Goal: Task Accomplishment & Management: Use online tool/utility

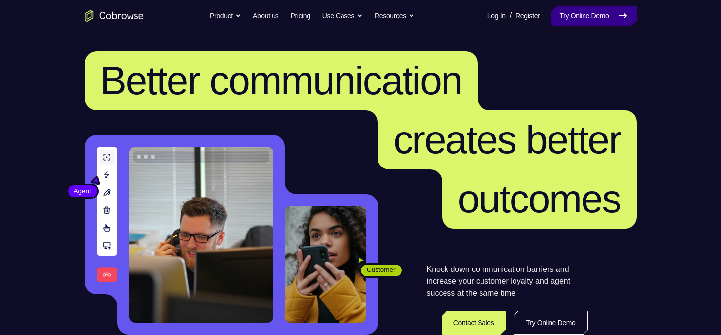
click at [596, 24] on link "Try Online Demo" at bounding box center [593, 16] width 85 height 20
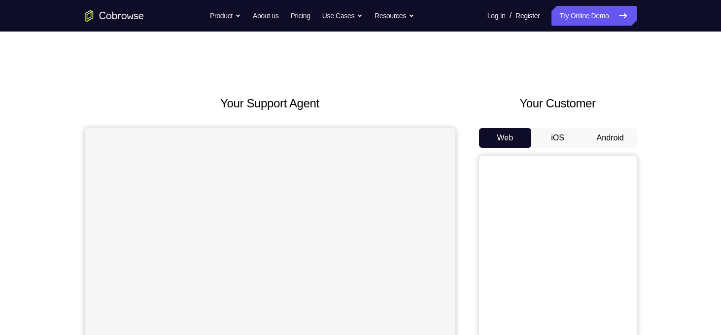
click at [610, 139] on button "Android" at bounding box center [610, 138] width 53 height 20
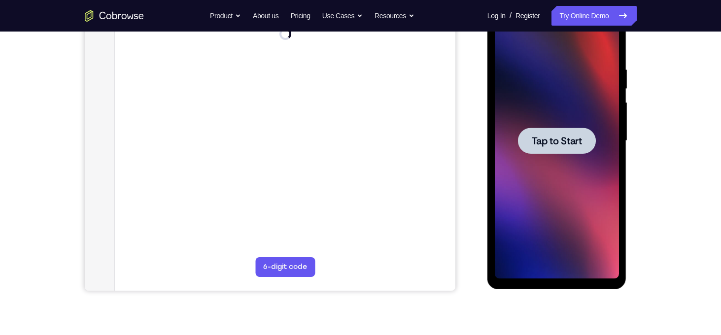
click at [518, 175] on div at bounding box center [557, 141] width 124 height 276
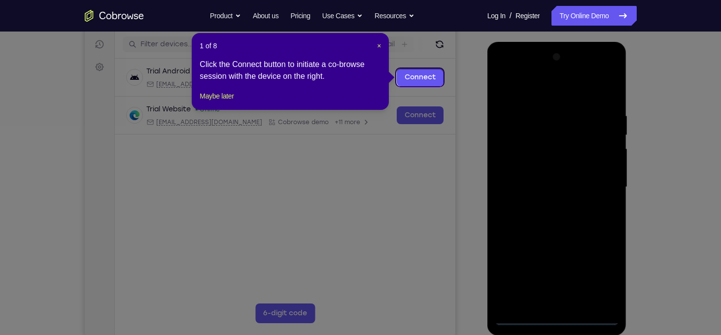
scroll to position [120, 0]
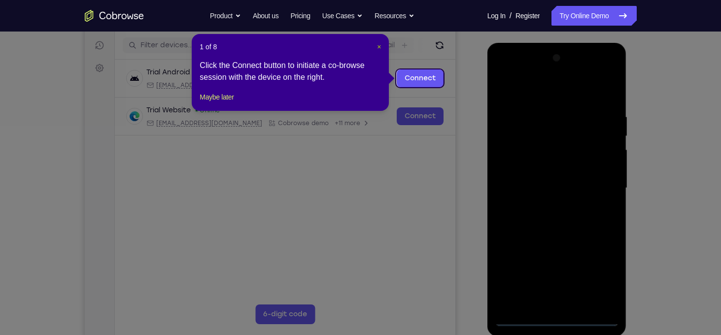
click at [379, 43] on span "×" at bounding box center [379, 47] width 4 height 8
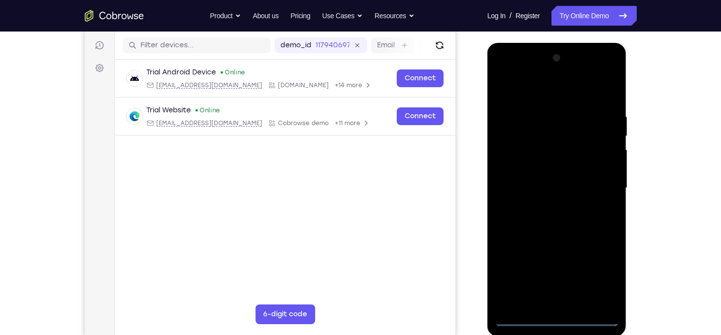
click at [554, 317] on div at bounding box center [557, 188] width 124 height 276
click at [556, 321] on div at bounding box center [557, 188] width 124 height 276
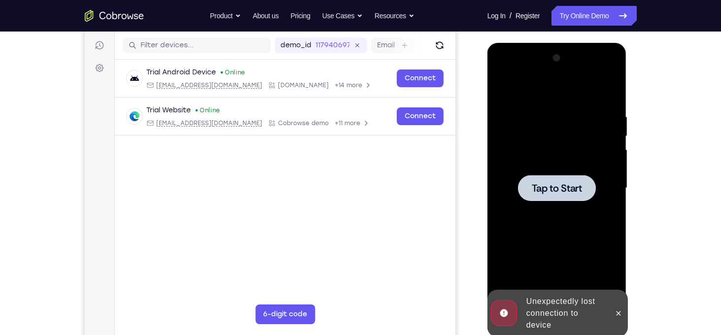
click at [555, 324] on div "Online web based iOS Simulators and Android Emulators. Run iPhone, iPad, Mobile…" at bounding box center [557, 191] width 140 height 296
click at [572, 197] on div at bounding box center [557, 188] width 78 height 26
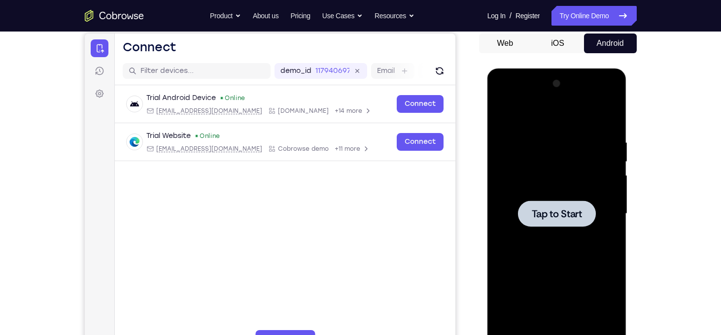
scroll to position [97, 0]
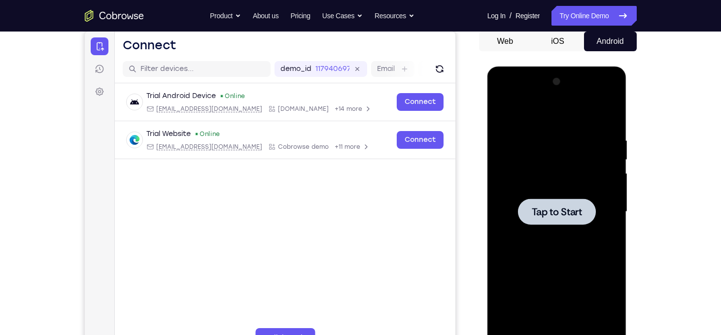
click at [517, 180] on div at bounding box center [557, 212] width 124 height 276
click at [536, 210] on span "Tap to Start" at bounding box center [557, 212] width 50 height 10
click at [593, 232] on div at bounding box center [557, 212] width 124 height 276
click at [592, 194] on div at bounding box center [557, 212] width 124 height 276
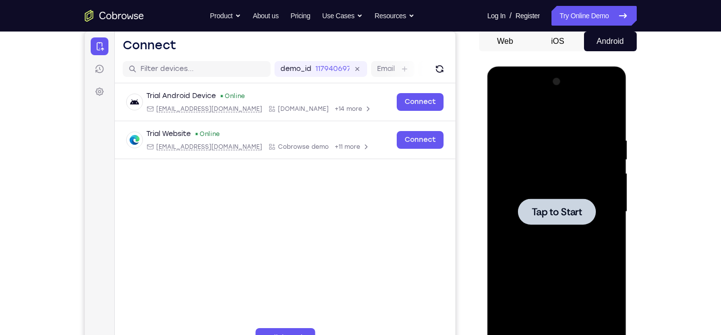
click at [592, 194] on div at bounding box center [557, 212] width 124 height 276
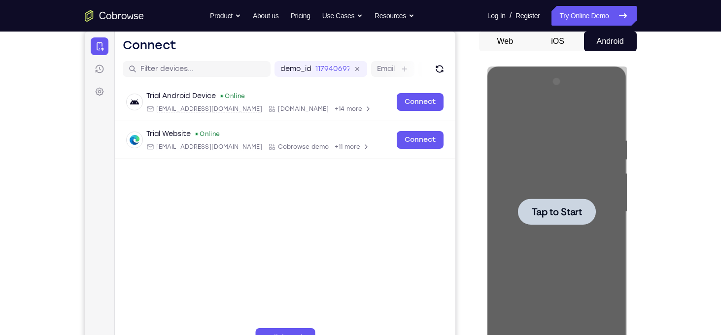
drag, startPoint x: 1164, startPoint y: 275, endPoint x: 677, endPoint y: 208, distance: 491.8
click at [628, 208] on html "Online web based iOS Simulators and Android Emulators. Run iPhone, iPad, Mobile…" at bounding box center [557, 215] width 140 height 296
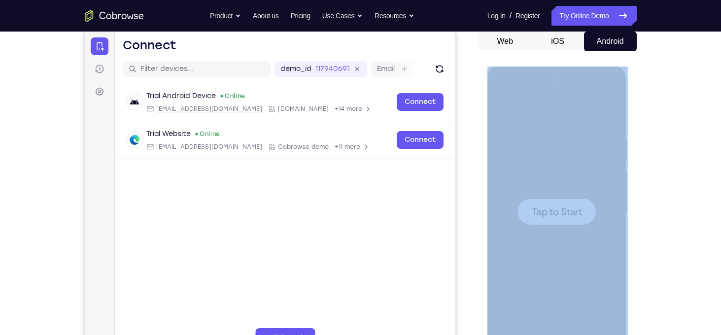
drag, startPoint x: 189, startPoint y: 142, endPoint x: 677, endPoint y: 208, distance: 491.8
click at [676, 208] on div "Your Support Agent Your Customer Web iOS Android Next Steps We’d be happy to gi…" at bounding box center [360, 260] width 721 height 650
click at [677, 208] on div "Your Support Agent Your Customer Web iOS Android Next Steps We’d be happy to gi…" at bounding box center [360, 260] width 721 height 650
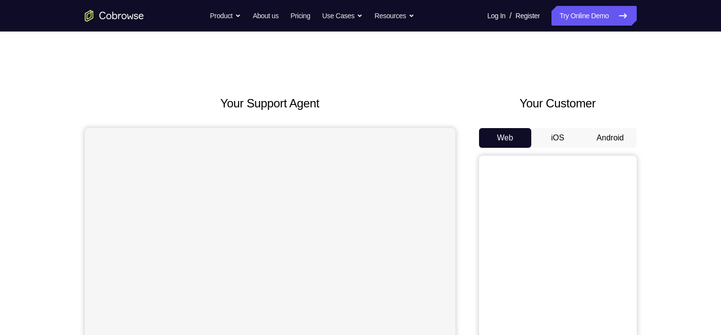
click at [618, 136] on button "Android" at bounding box center [610, 138] width 53 height 20
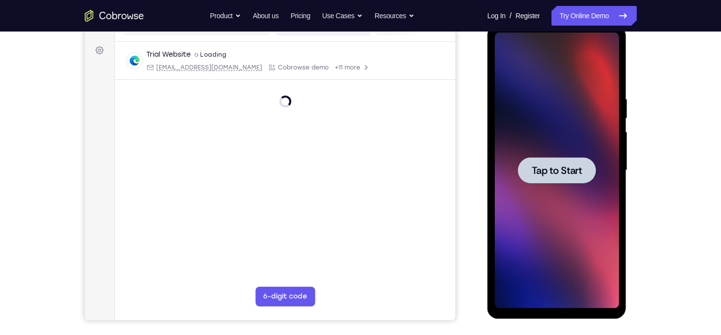
scroll to position [136, 0]
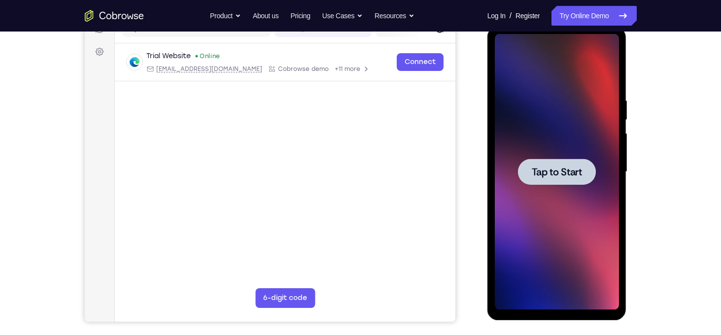
click at [545, 161] on div at bounding box center [557, 172] width 78 height 26
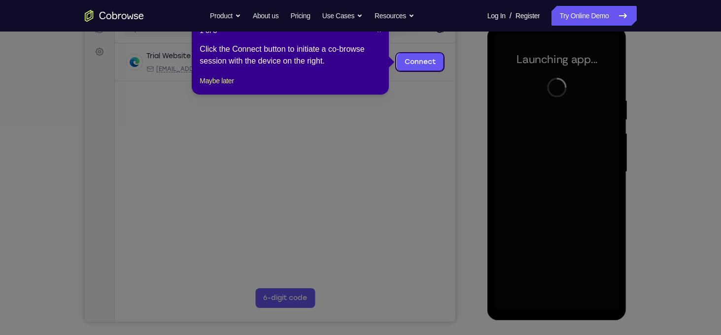
click at [379, 31] on nav "Go back Powerful, Flexible and Trustworthy. Avoid all extra friction for both A…" at bounding box center [360, 16] width 721 height 32
click at [379, 34] on span "×" at bounding box center [379, 31] width 4 height 8
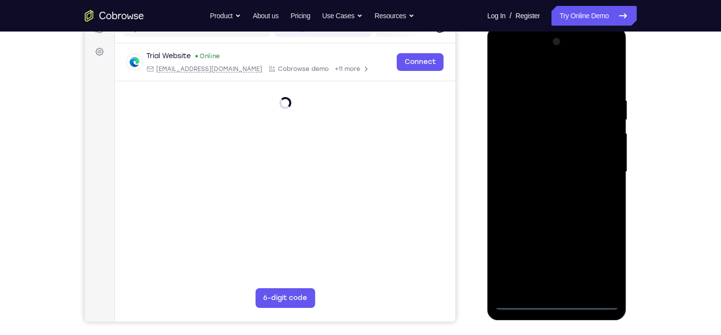
click at [553, 300] on div at bounding box center [557, 172] width 124 height 276
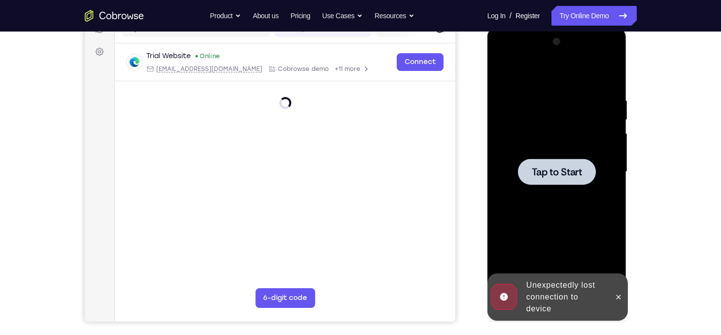
click at [569, 149] on div at bounding box center [557, 172] width 124 height 276
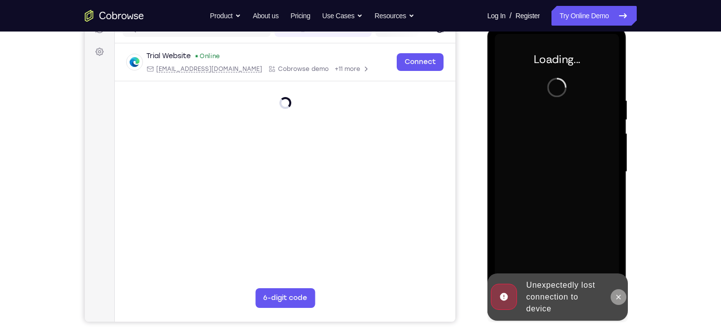
click at [621, 297] on icon at bounding box center [618, 297] width 8 height 8
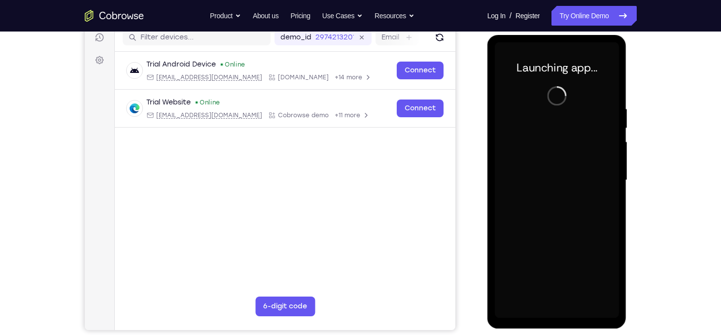
scroll to position [132, 0]
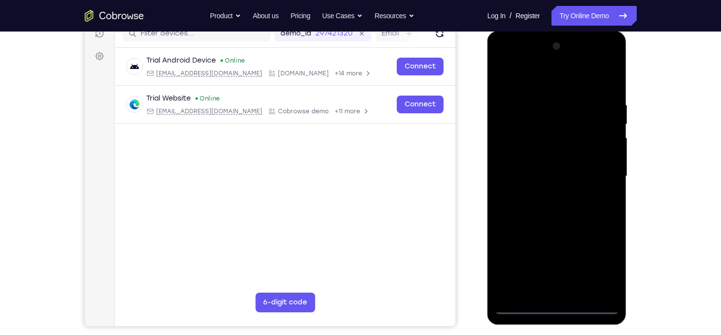
click at [559, 303] on div at bounding box center [557, 176] width 124 height 276
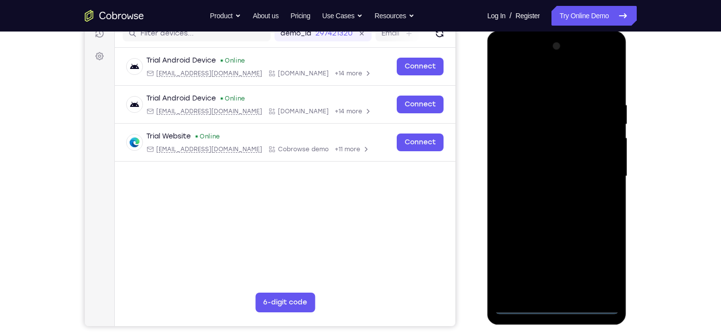
click at [560, 306] on div at bounding box center [557, 176] width 124 height 276
click at [603, 267] on div at bounding box center [557, 176] width 124 height 276
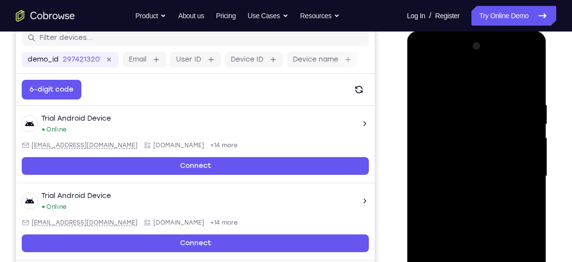
drag, startPoint x: 704, startPoint y: 0, endPoint x: 569, endPoint y: 182, distance: 226.5
click at [569, 182] on div "Your Support Agent Your Customer Web iOS Android Next Steps We’d be happy to gi…" at bounding box center [286, 224] width 572 height 650
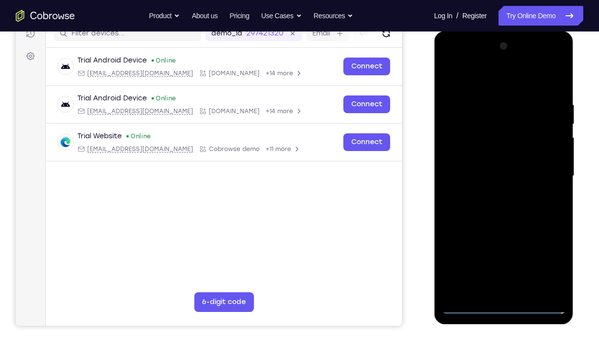
click at [480, 75] on div at bounding box center [504, 176] width 124 height 276
click at [546, 180] on div at bounding box center [504, 176] width 124 height 276
click at [492, 194] on div at bounding box center [504, 176] width 124 height 276
click at [494, 164] on div at bounding box center [504, 176] width 124 height 276
click at [480, 157] on div at bounding box center [504, 176] width 124 height 276
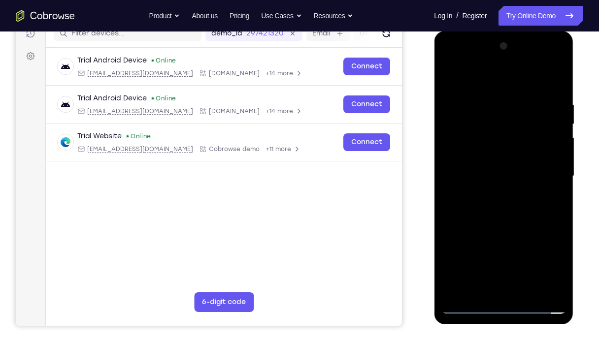
click at [553, 159] on div at bounding box center [504, 176] width 124 height 276
click at [511, 173] on div at bounding box center [504, 176] width 124 height 276
click at [499, 213] on div at bounding box center [504, 176] width 124 height 276
click at [499, 203] on div at bounding box center [504, 176] width 124 height 276
click at [499, 206] on div at bounding box center [504, 176] width 124 height 276
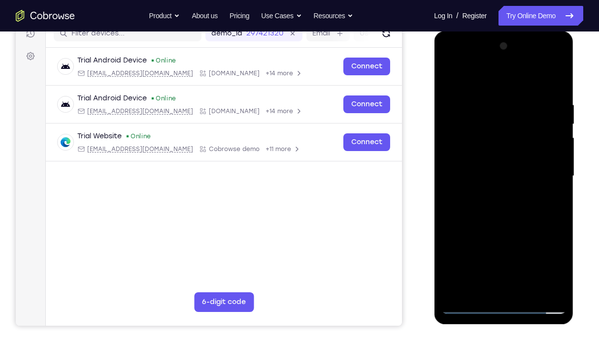
click at [558, 91] on div at bounding box center [504, 176] width 124 height 276
click at [527, 289] on div at bounding box center [504, 176] width 124 height 276
click at [520, 225] on div at bounding box center [504, 176] width 124 height 276
click at [450, 75] on div at bounding box center [504, 176] width 124 height 276
click at [559, 77] on div at bounding box center [504, 176] width 124 height 276
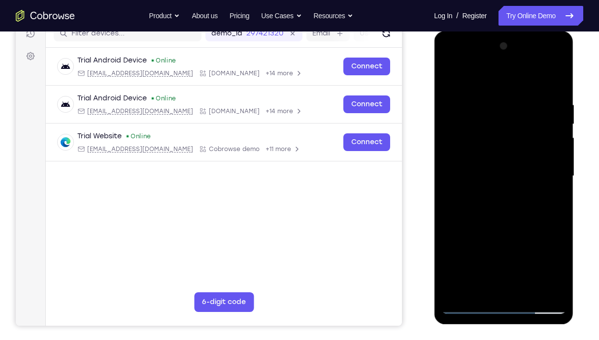
click at [452, 77] on div at bounding box center [504, 176] width 124 height 276
click at [531, 290] on div at bounding box center [504, 176] width 124 height 276
click at [450, 77] on div at bounding box center [504, 176] width 124 height 276
click at [522, 97] on div at bounding box center [504, 176] width 124 height 276
click at [558, 82] on div at bounding box center [504, 176] width 124 height 276
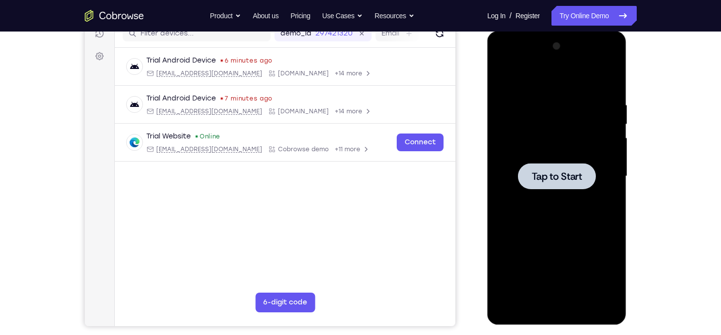
click at [583, 168] on div at bounding box center [557, 176] width 78 height 26
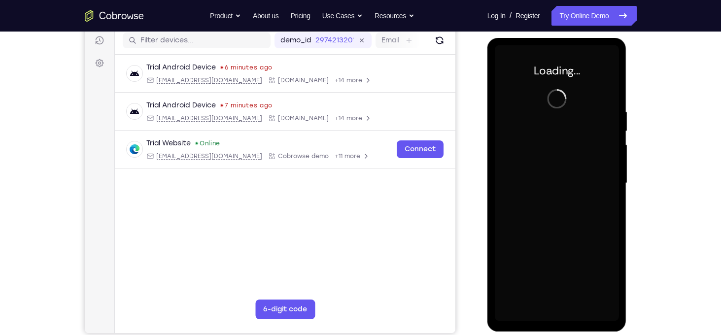
scroll to position [127, 0]
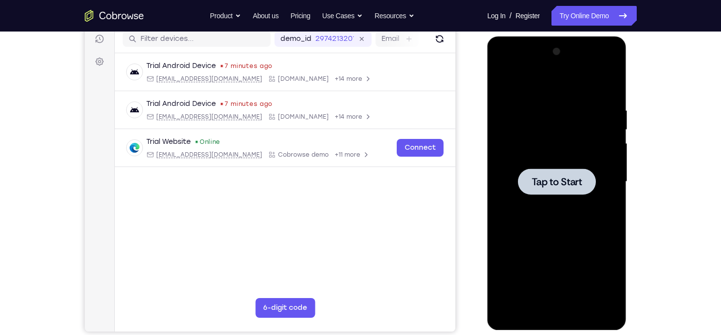
click at [546, 135] on div at bounding box center [557, 182] width 124 height 276
click at [567, 197] on div at bounding box center [557, 182] width 124 height 276
click at [560, 166] on div at bounding box center [557, 182] width 124 height 276
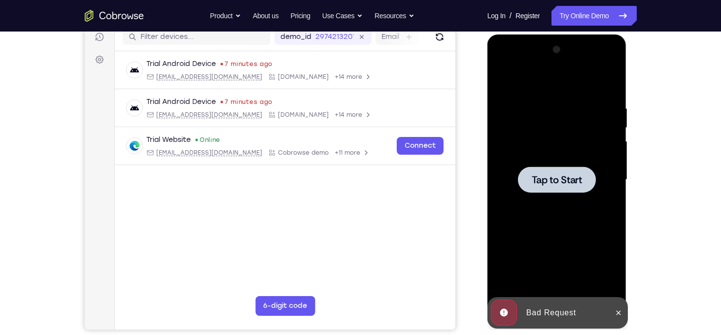
scroll to position [134, 0]
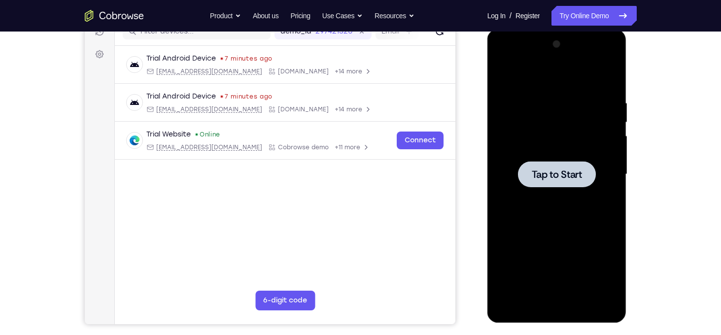
click at [558, 173] on span "Tap to Start" at bounding box center [557, 175] width 50 height 10
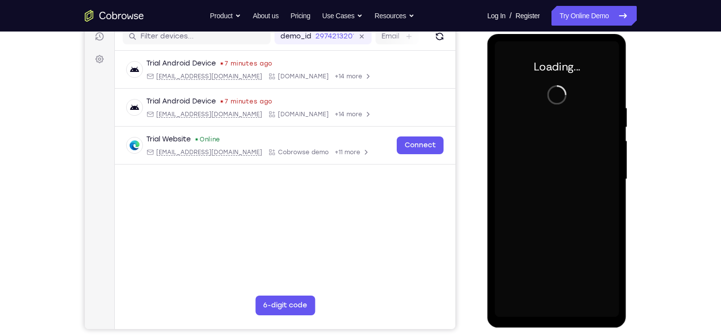
scroll to position [128, 0]
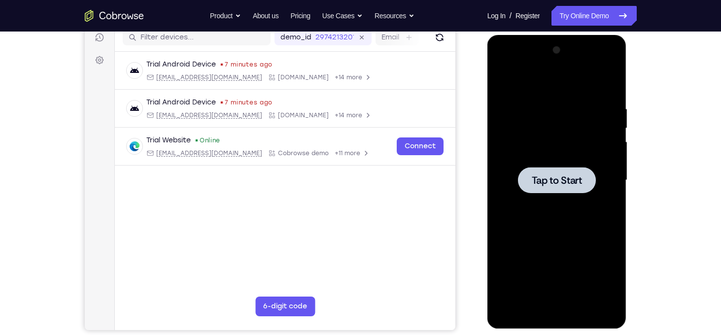
click at [584, 179] on div at bounding box center [557, 180] width 78 height 26
click at [543, 145] on div at bounding box center [557, 180] width 124 height 276
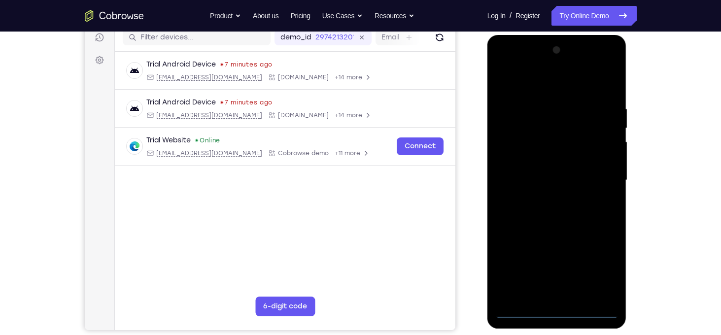
click at [555, 311] on div at bounding box center [557, 180] width 124 height 276
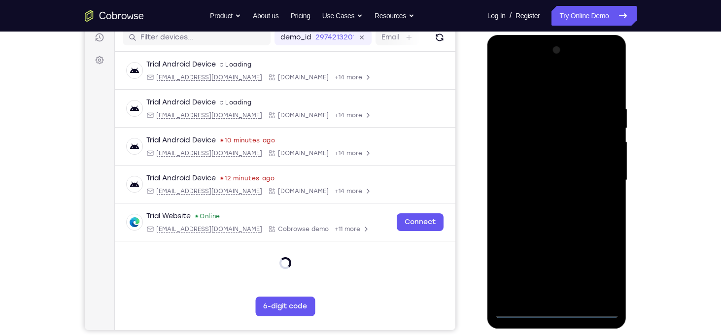
click at [597, 268] on div at bounding box center [557, 180] width 124 height 276
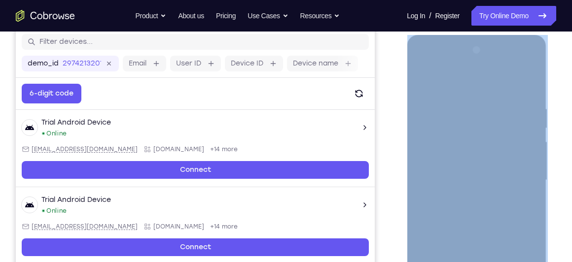
drag, startPoint x: 685, startPoint y: 5, endPoint x: 545, endPoint y: -14, distance: 140.8
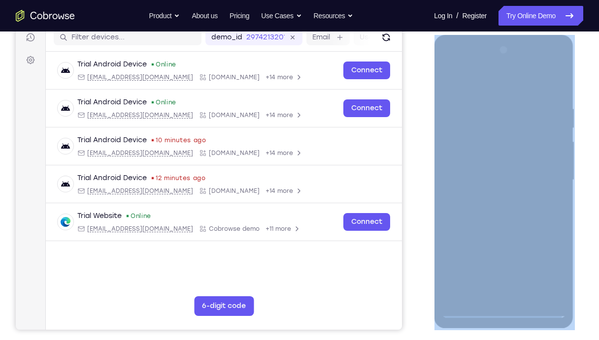
click at [585, 89] on div "Your Support Agent Your Customer Web iOS Android Next Steps We’d be happy to gi…" at bounding box center [299, 228] width 599 height 650
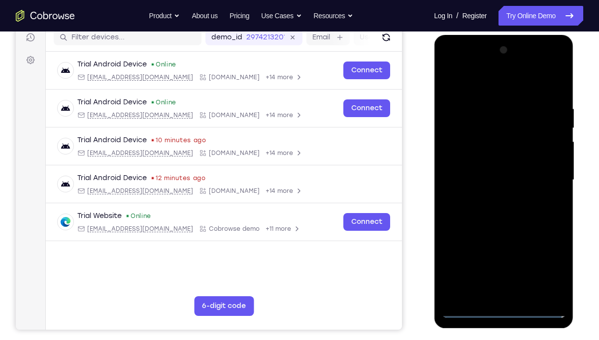
click at [506, 88] on div at bounding box center [504, 180] width 124 height 276
click at [547, 177] on div at bounding box center [504, 180] width 124 height 276
click at [491, 197] on div at bounding box center [504, 180] width 124 height 276
click at [487, 161] on div at bounding box center [504, 180] width 124 height 276
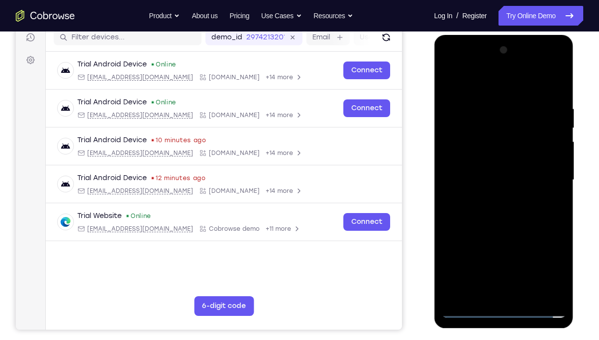
click at [550, 159] on div at bounding box center [504, 180] width 124 height 276
click at [516, 178] on div at bounding box center [504, 180] width 124 height 276
click at [516, 210] on div at bounding box center [504, 180] width 124 height 276
click at [514, 211] on div at bounding box center [504, 180] width 124 height 276
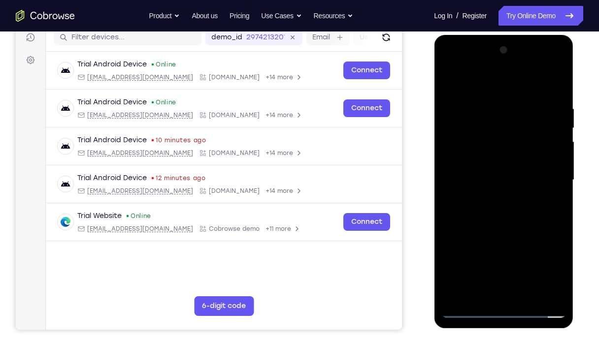
click at [554, 98] on div at bounding box center [504, 180] width 124 height 276
click at [531, 298] on div at bounding box center [504, 180] width 124 height 276
click at [518, 234] on div at bounding box center [504, 180] width 124 height 276
drag, startPoint x: 516, startPoint y: 271, endPoint x: 543, endPoint y: 118, distance: 155.5
click at [543, 118] on div at bounding box center [504, 180] width 124 height 276
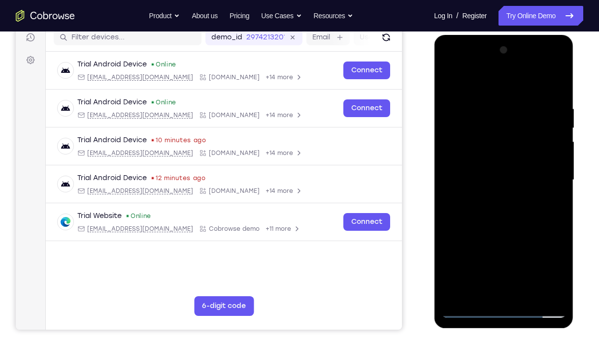
drag, startPoint x: 524, startPoint y: 268, endPoint x: 550, endPoint y: 133, distance: 137.4
click at [550, 133] on div at bounding box center [504, 180] width 124 height 276
drag, startPoint x: 513, startPoint y: 262, endPoint x: 519, endPoint y: 193, distance: 68.7
click at [519, 193] on div at bounding box center [504, 180] width 124 height 276
click at [521, 288] on div at bounding box center [504, 180] width 124 height 276
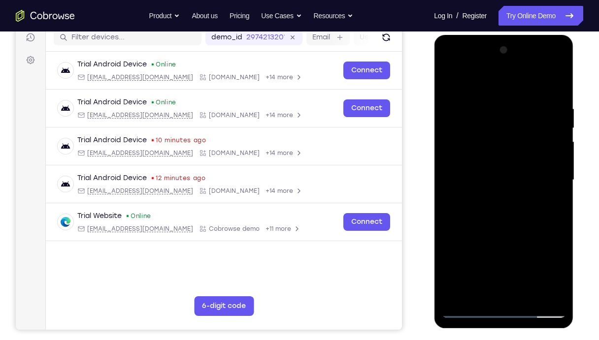
click at [503, 242] on div at bounding box center [504, 180] width 124 height 276
click at [451, 83] on div at bounding box center [504, 180] width 124 height 276
click at [525, 297] on div at bounding box center [504, 180] width 124 height 276
click at [504, 216] on div at bounding box center [504, 180] width 124 height 276
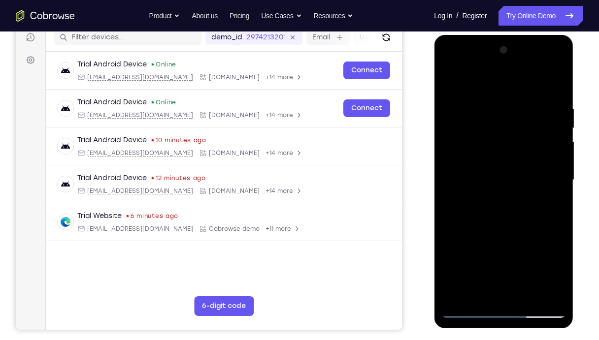
click at [448, 82] on div at bounding box center [504, 180] width 124 height 276
drag, startPoint x: 513, startPoint y: 265, endPoint x: 504, endPoint y: 314, distance: 50.7
click at [504, 314] on div at bounding box center [504, 180] width 124 height 276
drag, startPoint x: 504, startPoint y: 275, endPoint x: 513, endPoint y: 137, distance: 138.3
click at [513, 137] on div at bounding box center [504, 180] width 124 height 276
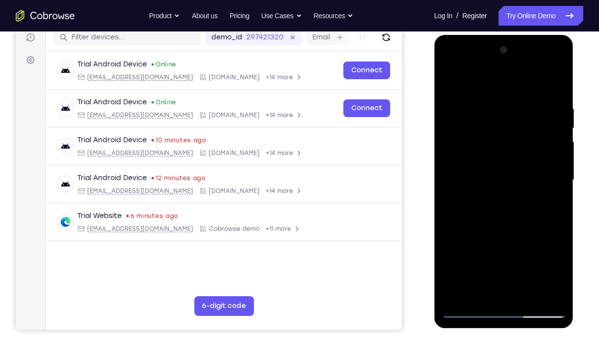
drag, startPoint x: 510, startPoint y: 247, endPoint x: 540, endPoint y: 86, distance: 163.8
click at [540, 86] on div at bounding box center [504, 180] width 124 height 276
drag, startPoint x: 520, startPoint y: 274, endPoint x: 547, endPoint y: 112, distance: 164.4
click at [547, 112] on div at bounding box center [504, 180] width 124 height 276
drag, startPoint x: 533, startPoint y: 176, endPoint x: 465, endPoint y: 340, distance: 177.8
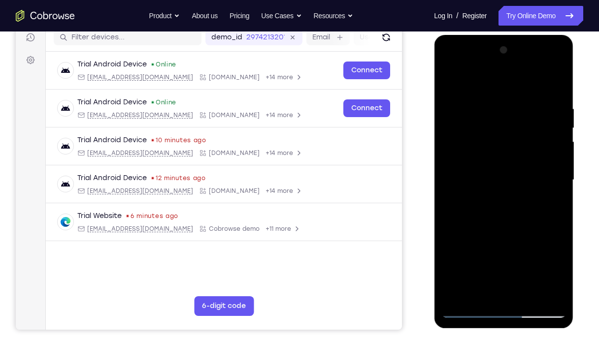
click at [465, 331] on html "Online web based iOS Simulators and Android Emulators. Run iPhone, iPad, Mobile…" at bounding box center [504, 183] width 140 height 296
drag, startPoint x: 519, startPoint y: 181, endPoint x: 485, endPoint y: 289, distance: 113.6
click at [485, 289] on div at bounding box center [504, 180] width 124 height 276
drag, startPoint x: 523, startPoint y: 165, endPoint x: 457, endPoint y: 294, distance: 144.8
click at [457, 294] on div at bounding box center [504, 180] width 124 height 276
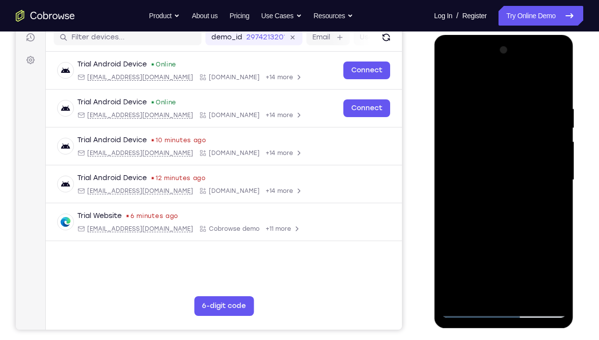
drag, startPoint x: 532, startPoint y: 179, endPoint x: 451, endPoint y: 335, distance: 175.7
click at [451, 331] on html "Online web based iOS Simulators and Android Emulators. Run iPhone, iPad, Mobile…" at bounding box center [504, 183] width 140 height 296
click at [452, 79] on div at bounding box center [504, 180] width 124 height 276
click at [487, 107] on div at bounding box center [504, 180] width 124 height 276
click at [553, 85] on div at bounding box center [504, 180] width 124 height 276
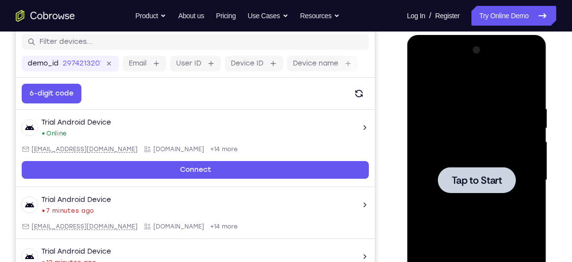
click at [467, 152] on div at bounding box center [476, 180] width 124 height 276
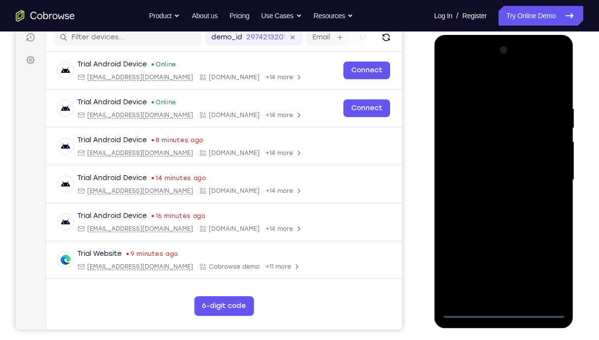
click at [504, 310] on div at bounding box center [504, 180] width 124 height 276
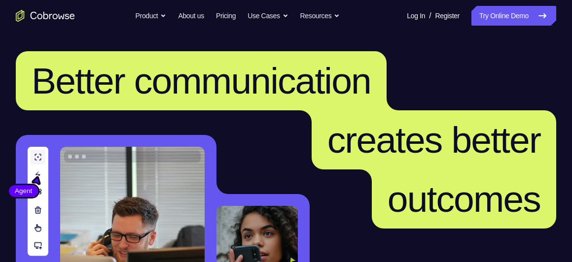
scroll to position [10, 0]
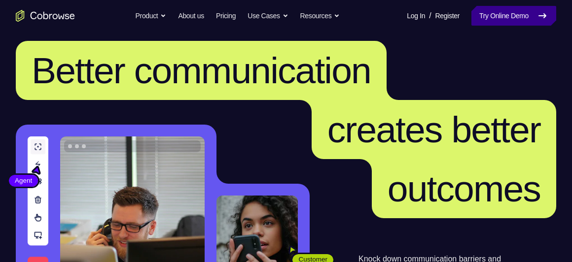
click at [505, 15] on link "Try Online Demo" at bounding box center [513, 16] width 85 height 20
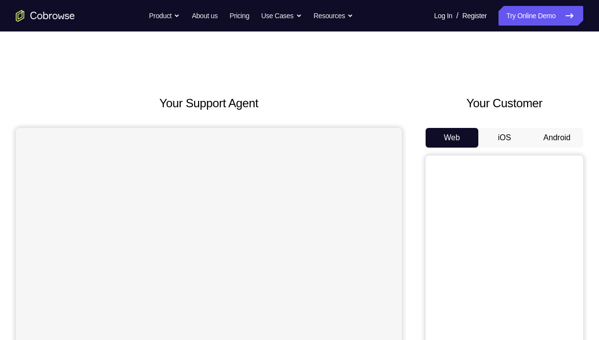
click at [566, 141] on button "Android" at bounding box center [557, 138] width 53 height 20
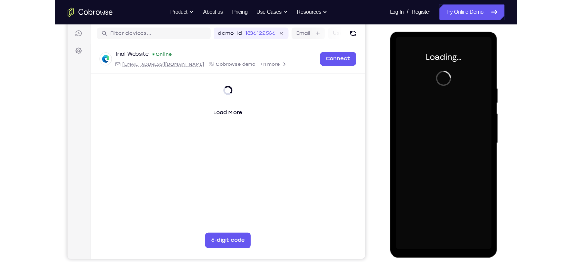
scroll to position [127, 0]
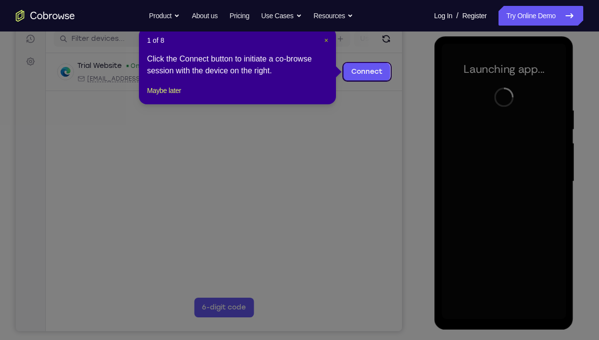
click at [326, 42] on span "×" at bounding box center [326, 40] width 4 height 8
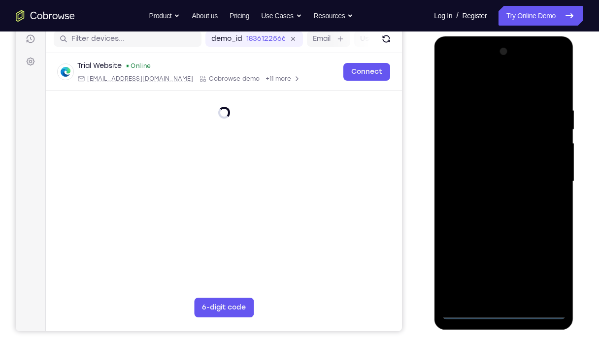
click at [501, 262] on div at bounding box center [504, 182] width 124 height 276
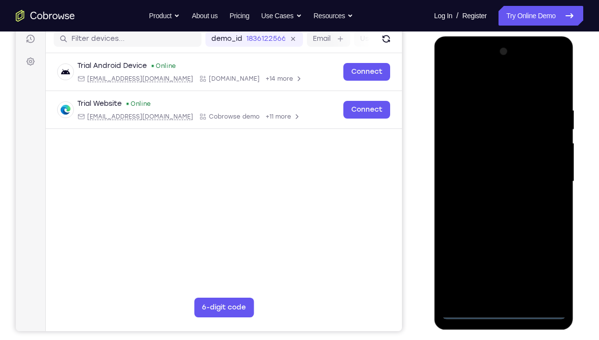
click at [554, 262] on div at bounding box center [504, 182] width 124 height 276
click at [485, 82] on div at bounding box center [504, 182] width 124 height 276
click at [553, 178] on div at bounding box center [504, 182] width 124 height 276
click at [492, 199] on div at bounding box center [504, 182] width 124 height 276
click at [491, 169] on div at bounding box center [504, 182] width 124 height 276
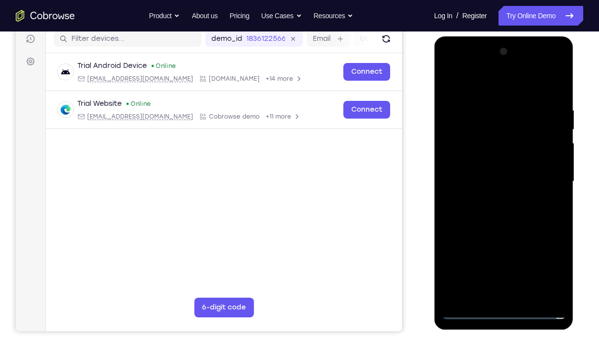
click at [491, 169] on div at bounding box center [504, 182] width 124 height 276
click at [553, 166] on div at bounding box center [504, 182] width 124 height 276
click at [513, 182] on div at bounding box center [504, 182] width 124 height 276
click at [520, 212] on div at bounding box center [504, 182] width 124 height 276
click at [511, 210] on div at bounding box center [504, 182] width 124 height 276
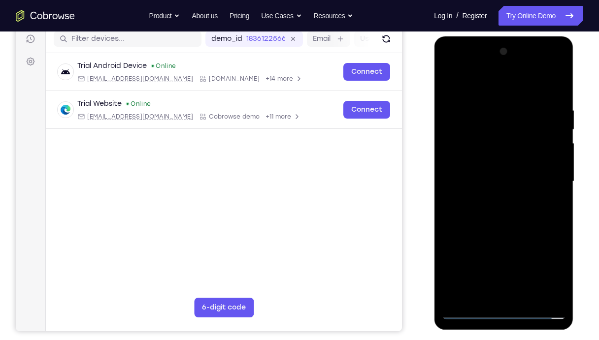
click at [511, 217] on div at bounding box center [504, 182] width 124 height 276
click at [510, 208] on div at bounding box center [504, 182] width 124 height 276
click at [557, 94] on div at bounding box center [504, 182] width 124 height 276
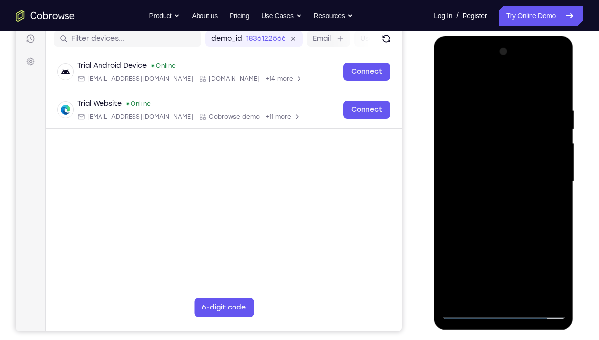
click at [523, 262] on div at bounding box center [504, 182] width 124 height 276
click at [514, 233] on div at bounding box center [504, 182] width 124 height 276
click at [449, 82] on div at bounding box center [504, 182] width 124 height 276
click at [521, 99] on div at bounding box center [504, 182] width 124 height 276
click at [559, 125] on div at bounding box center [504, 182] width 124 height 276
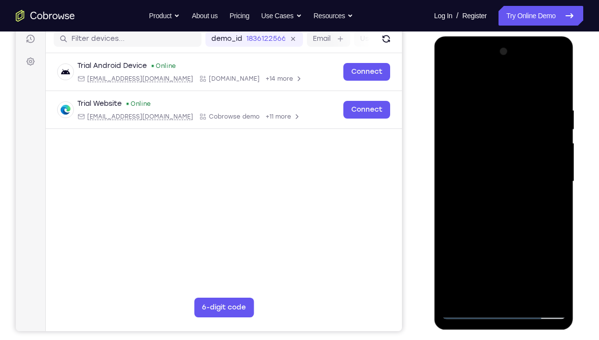
click at [555, 86] on div at bounding box center [504, 182] width 124 height 276
click at [553, 91] on div at bounding box center [504, 182] width 124 height 276
click at [554, 84] on div at bounding box center [504, 182] width 124 height 276
click at [545, 262] on div at bounding box center [504, 182] width 124 height 276
click at [470, 247] on div at bounding box center [504, 182] width 124 height 276
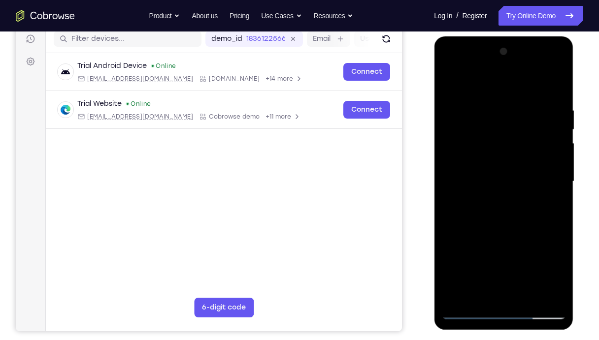
click at [448, 82] on div at bounding box center [504, 182] width 124 height 276
click at [508, 241] on div at bounding box center [504, 182] width 124 height 276
click at [556, 174] on div at bounding box center [504, 182] width 124 height 276
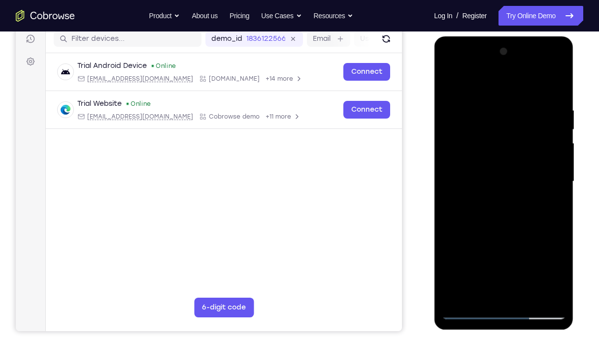
click at [448, 84] on div at bounding box center [504, 182] width 124 height 276
click at [548, 238] on div at bounding box center [504, 182] width 124 height 276
click at [561, 169] on div at bounding box center [504, 182] width 124 height 276
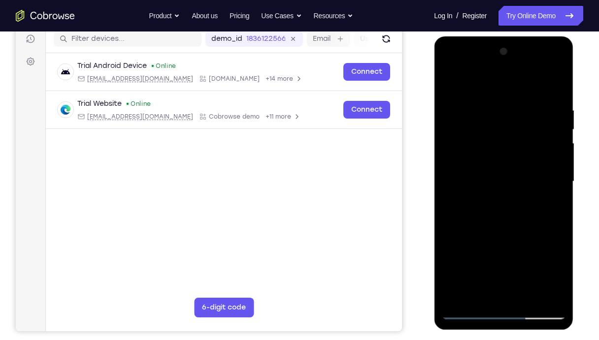
click at [446, 83] on div at bounding box center [504, 182] width 124 height 276
click at [453, 173] on div at bounding box center [504, 182] width 124 height 276
click at [556, 130] on div at bounding box center [504, 182] width 124 height 276
click at [554, 133] on div at bounding box center [504, 182] width 124 height 276
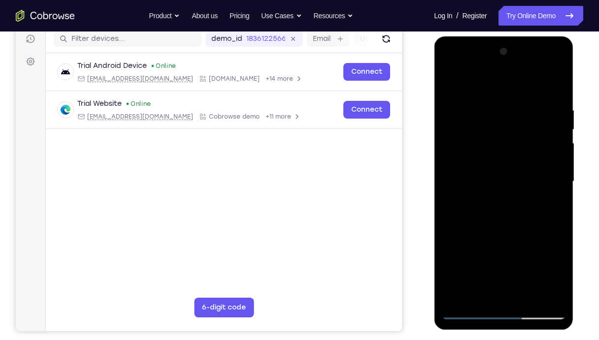
click at [554, 133] on div at bounding box center [504, 182] width 124 height 276
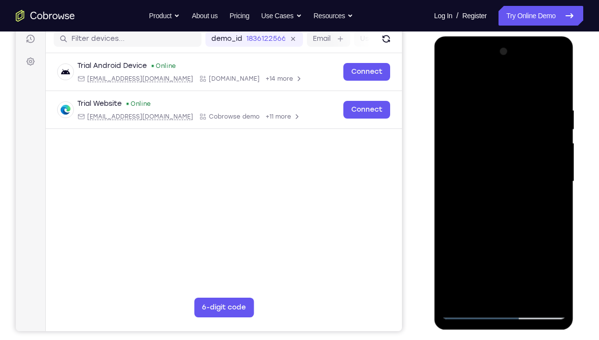
click at [554, 133] on div at bounding box center [504, 182] width 124 height 276
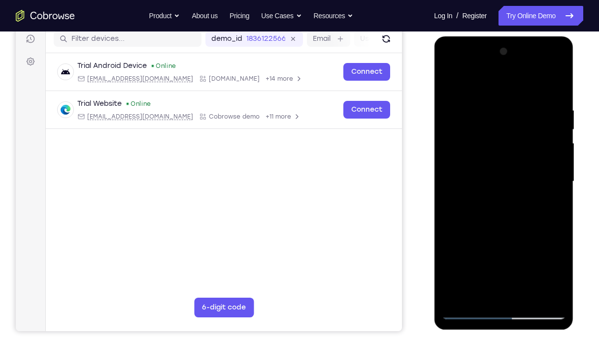
click at [554, 133] on div at bounding box center [504, 182] width 124 height 276
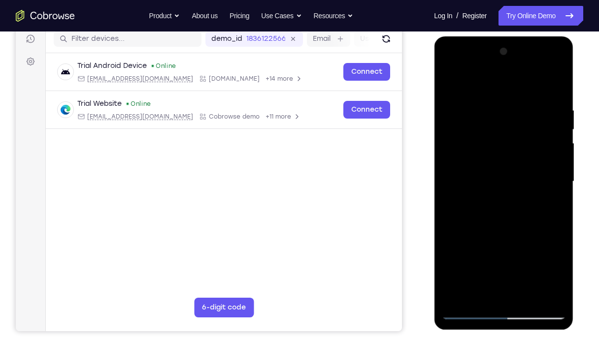
click at [554, 133] on div at bounding box center [504, 182] width 124 height 276
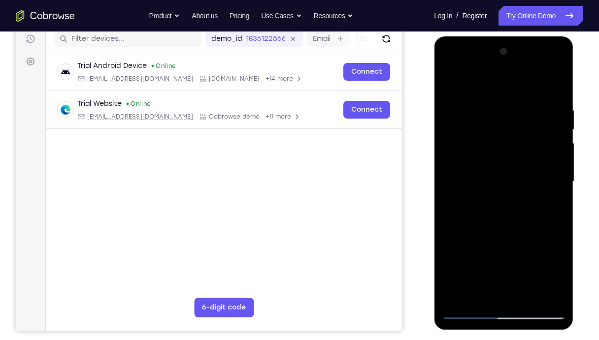
click at [554, 133] on div at bounding box center [504, 182] width 124 height 276
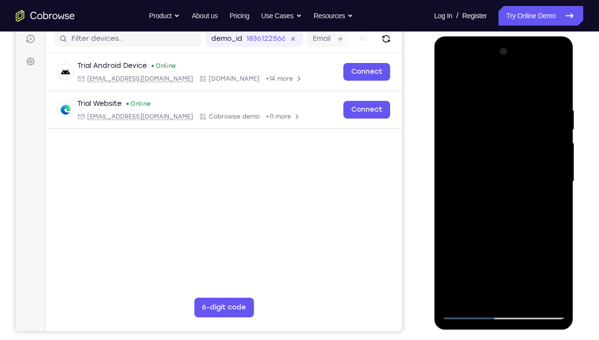
click at [554, 133] on div at bounding box center [504, 182] width 124 height 276
click at [557, 56] on div at bounding box center [504, 182] width 124 height 276
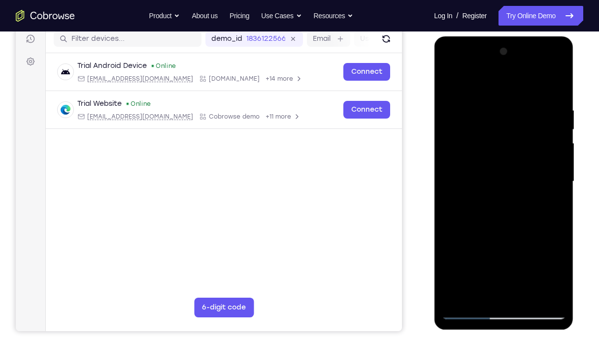
click at [454, 262] on div at bounding box center [504, 182] width 124 height 276
click at [479, 262] on div at bounding box center [504, 182] width 124 height 276
click at [508, 85] on div at bounding box center [504, 182] width 124 height 276
click at [493, 109] on div at bounding box center [504, 182] width 124 height 276
click at [456, 262] on div at bounding box center [504, 182] width 124 height 276
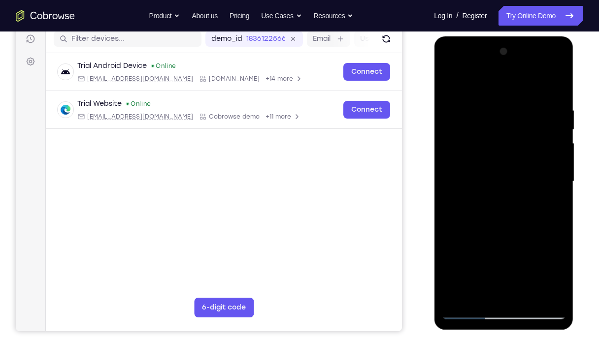
drag, startPoint x: 510, startPoint y: 169, endPoint x: 478, endPoint y: 280, distance: 115.4
click at [478, 262] on div at bounding box center [504, 182] width 124 height 276
click at [485, 110] on div at bounding box center [504, 182] width 124 height 276
click at [554, 85] on div at bounding box center [504, 182] width 124 height 276
click at [519, 110] on div at bounding box center [504, 182] width 124 height 276
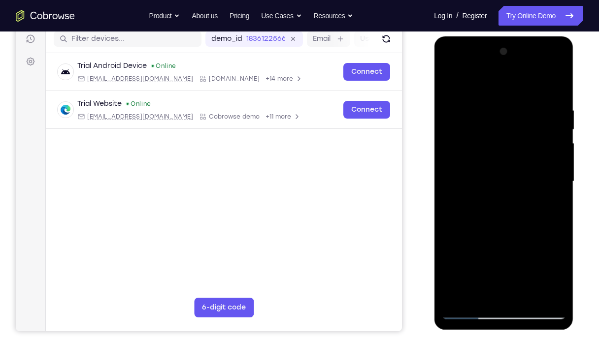
click at [510, 157] on div at bounding box center [504, 182] width 124 height 276
click at [502, 167] on div at bounding box center [504, 182] width 124 height 276
click at [475, 151] on div at bounding box center [504, 182] width 124 height 276
click at [448, 81] on div at bounding box center [504, 182] width 124 height 276
click at [453, 81] on div at bounding box center [504, 182] width 124 height 276
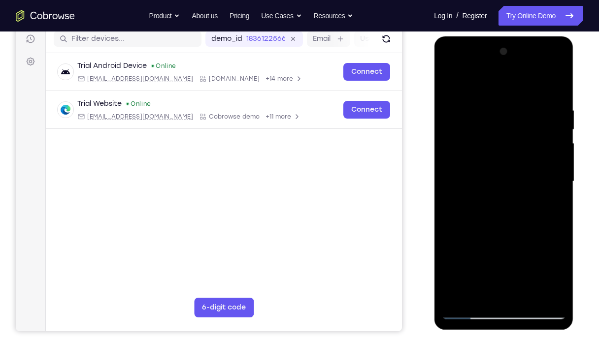
click at [554, 150] on div at bounding box center [504, 182] width 124 height 276
click at [499, 164] on div at bounding box center [504, 182] width 124 height 276
click at [502, 166] on div at bounding box center [504, 182] width 124 height 276
click at [448, 78] on div at bounding box center [504, 182] width 124 height 276
click at [552, 137] on div at bounding box center [504, 182] width 124 height 276
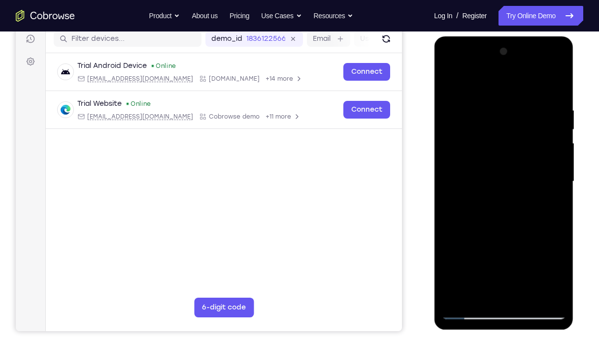
click at [453, 144] on div at bounding box center [504, 182] width 124 height 276
click at [557, 146] on div at bounding box center [504, 182] width 124 height 276
click at [495, 139] on div at bounding box center [504, 182] width 124 height 276
click at [497, 168] on div at bounding box center [504, 182] width 124 height 276
click at [449, 80] on div at bounding box center [504, 182] width 124 height 276
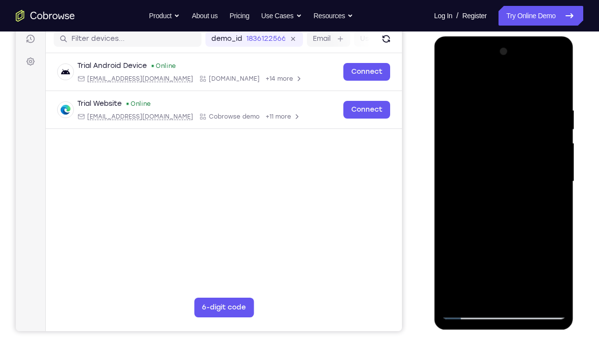
click at [554, 82] on div at bounding box center [504, 182] width 124 height 276
click at [550, 262] on div at bounding box center [504, 182] width 124 height 276
click at [511, 244] on div at bounding box center [504, 182] width 124 height 276
click at [559, 174] on div at bounding box center [504, 182] width 124 height 276
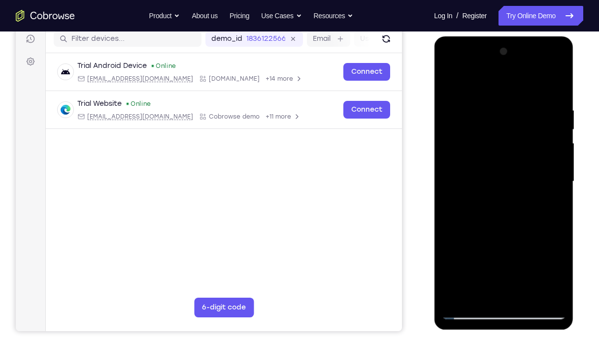
click at [451, 170] on div at bounding box center [504, 182] width 124 height 276
click at [558, 174] on div at bounding box center [504, 182] width 124 height 276
click at [448, 80] on div at bounding box center [504, 182] width 124 height 276
click at [455, 174] on div at bounding box center [504, 182] width 124 height 276
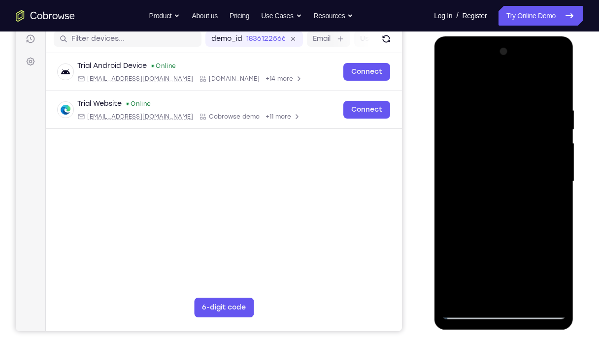
click at [557, 146] on div at bounding box center [504, 182] width 124 height 276
click at [556, 56] on div at bounding box center [504, 182] width 124 height 276
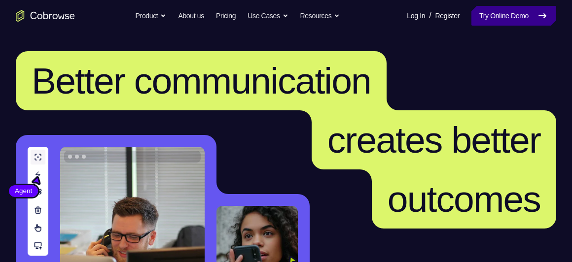
click at [478, 22] on link "Try Online Demo" at bounding box center [513, 16] width 85 height 20
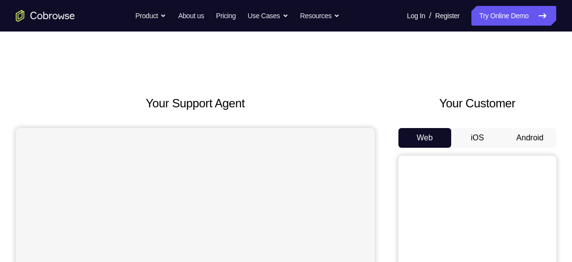
click at [534, 135] on button "Android" at bounding box center [529, 138] width 53 height 20
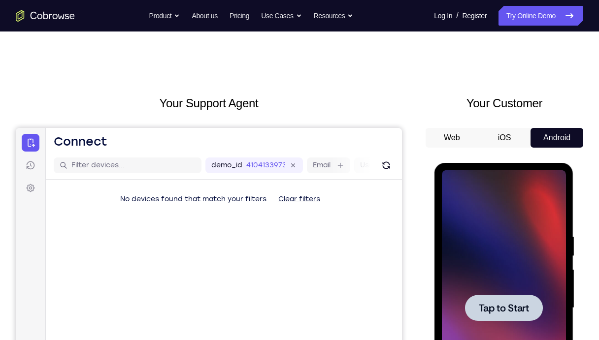
click at [522, 262] on div at bounding box center [504, 308] width 124 height 276
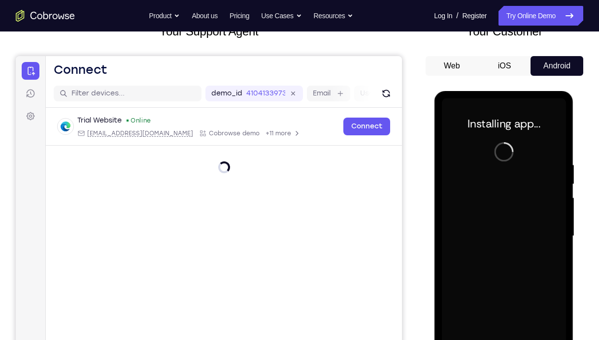
scroll to position [106, 0]
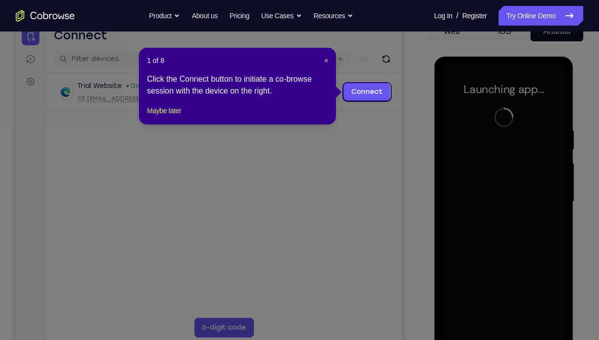
click at [328, 61] on div "1 of 8 × Click the Connect button to initiate a co-browse session with the devi…" at bounding box center [237, 86] width 197 height 77
click at [327, 61] on span "×" at bounding box center [326, 61] width 4 height 8
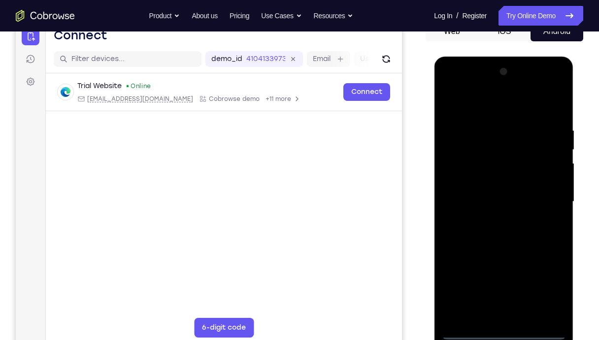
click at [504, 262] on div at bounding box center [504, 202] width 124 height 276
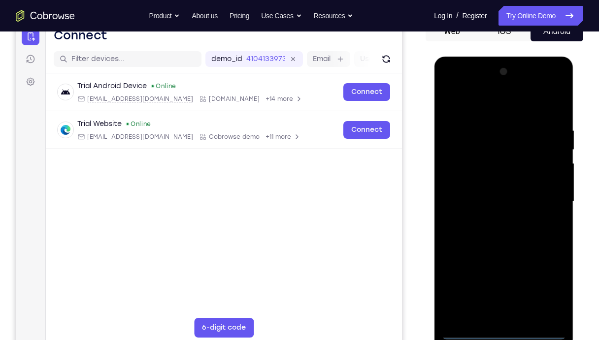
click at [546, 262] on div at bounding box center [504, 202] width 124 height 276
click at [494, 105] on div at bounding box center [504, 202] width 124 height 276
click at [548, 200] on div at bounding box center [504, 202] width 124 height 276
click at [491, 220] on div at bounding box center [504, 202] width 124 height 276
click at [493, 196] on div at bounding box center [504, 202] width 124 height 276
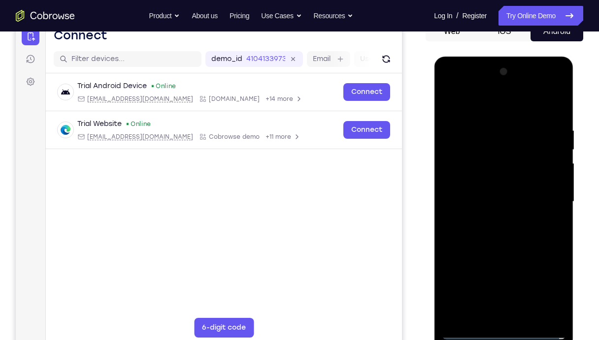
click at [474, 184] on div at bounding box center [504, 202] width 124 height 276
click at [550, 183] on div at bounding box center [504, 202] width 124 height 276
click at [518, 202] on div at bounding box center [504, 202] width 124 height 276
click at [507, 236] on div at bounding box center [504, 202] width 124 height 276
click at [501, 229] on div at bounding box center [504, 202] width 124 height 276
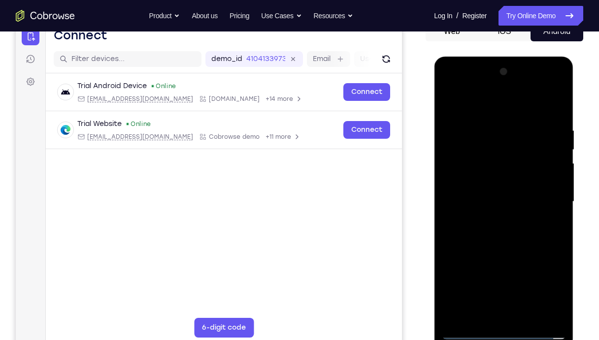
click at [501, 231] on div at bounding box center [504, 202] width 124 height 276
click at [555, 113] on div at bounding box center [504, 202] width 124 height 276
drag, startPoint x: 521, startPoint y: 271, endPoint x: 516, endPoint y: 181, distance: 90.3
click at [516, 181] on div at bounding box center [504, 202] width 124 height 276
click at [549, 262] on div at bounding box center [504, 202] width 124 height 276
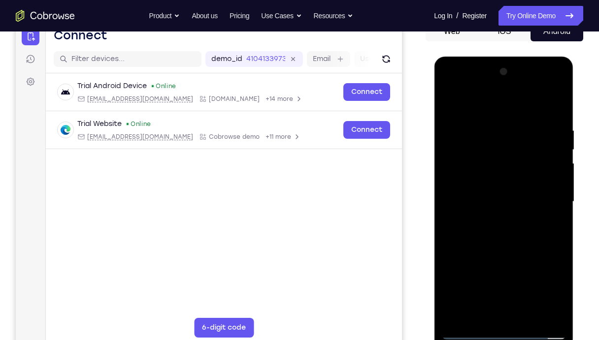
click at [451, 100] on div at bounding box center [504, 202] width 124 height 276
click at [449, 99] on div at bounding box center [504, 202] width 124 height 276
click at [528, 262] on div at bounding box center [504, 202] width 124 height 276
click at [510, 254] on div at bounding box center [504, 202] width 124 height 276
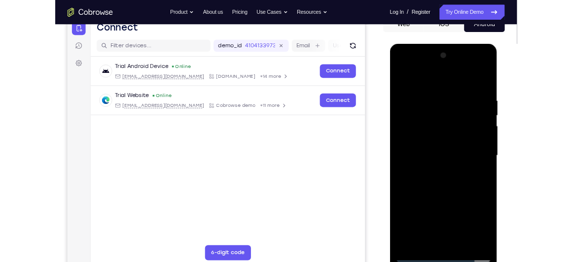
scroll to position [137, 0]
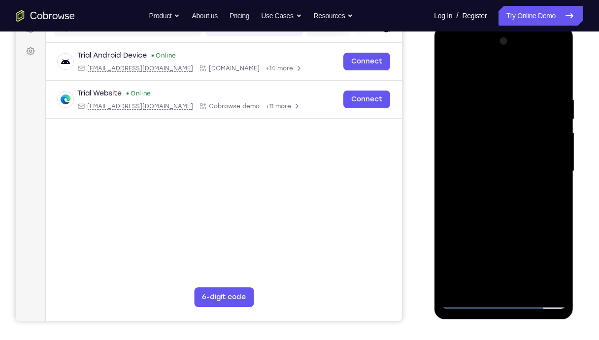
click at [448, 69] on div at bounding box center [504, 172] width 124 height 276
click at [551, 262] on div at bounding box center [504, 172] width 124 height 276
click at [451, 71] on div at bounding box center [504, 172] width 124 height 276
drag, startPoint x: 505, startPoint y: 218, endPoint x: 523, endPoint y: 109, distance: 110.8
click at [523, 109] on div at bounding box center [504, 172] width 124 height 276
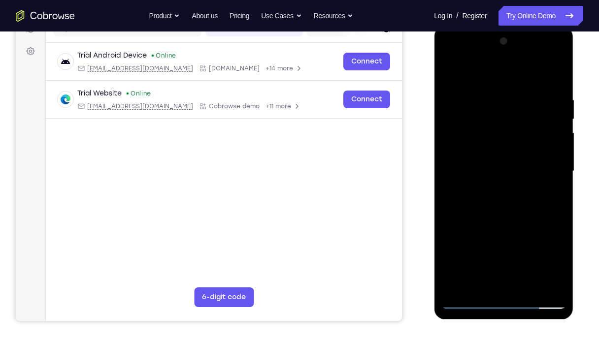
drag, startPoint x: 526, startPoint y: 214, endPoint x: 525, endPoint y: 178, distance: 36.0
click at [525, 178] on div at bounding box center [504, 172] width 124 height 276
drag, startPoint x: 509, startPoint y: 221, endPoint x: 509, endPoint y: 150, distance: 71.0
click at [509, 150] on div at bounding box center [504, 172] width 124 height 276
drag, startPoint x: 510, startPoint y: 248, endPoint x: 530, endPoint y: 170, distance: 80.4
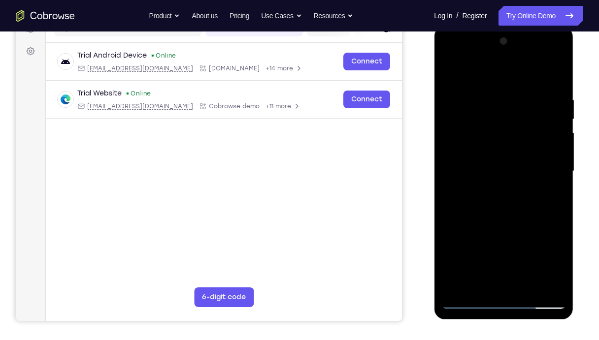
click at [530, 170] on div at bounding box center [504, 172] width 124 height 276
drag, startPoint x: 516, startPoint y: 235, endPoint x: 519, endPoint y: 169, distance: 66.6
click at [519, 169] on div at bounding box center [504, 172] width 124 height 276
drag, startPoint x: 518, startPoint y: 240, endPoint x: 498, endPoint y: 257, distance: 26.2
click at [498, 257] on div at bounding box center [504, 172] width 124 height 276
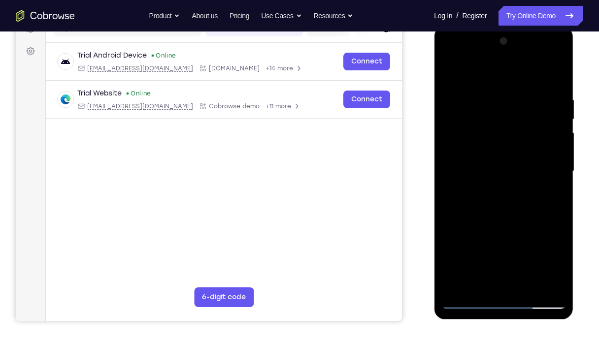
drag, startPoint x: 515, startPoint y: 149, endPoint x: 514, endPoint y: 246, distance: 97.1
click at [514, 246] on div at bounding box center [504, 172] width 124 height 276
drag, startPoint x: 523, startPoint y: 128, endPoint x: 511, endPoint y: 197, distance: 69.5
click at [511, 197] on div at bounding box center [504, 172] width 124 height 276
drag, startPoint x: 520, startPoint y: 125, endPoint x: 500, endPoint y: 209, distance: 86.6
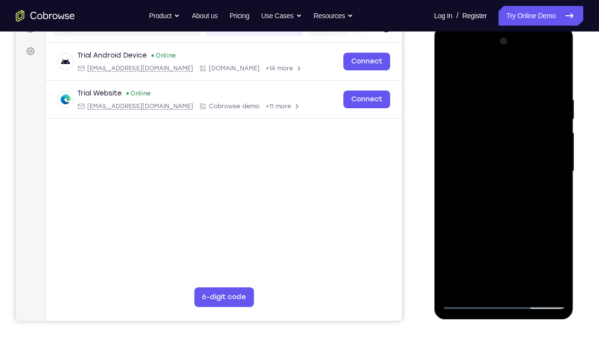
click at [500, 209] on div at bounding box center [504, 172] width 124 height 276
drag, startPoint x: 519, startPoint y: 162, endPoint x: 506, endPoint y: 222, distance: 61.6
click at [506, 222] on div at bounding box center [504, 172] width 124 height 276
drag, startPoint x: 519, startPoint y: 103, endPoint x: 508, endPoint y: 110, distance: 13.0
click at [508, 110] on div at bounding box center [504, 172] width 124 height 276
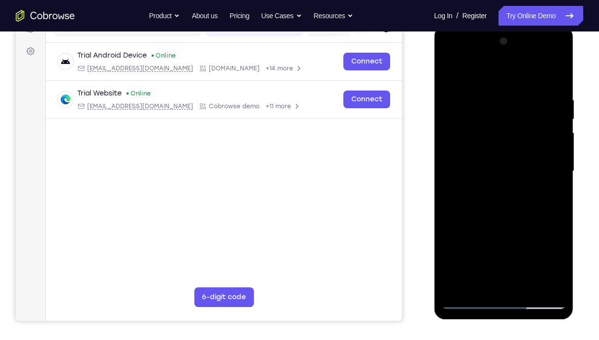
click at [502, 188] on div at bounding box center [504, 172] width 124 height 276
click at [529, 79] on div at bounding box center [504, 172] width 124 height 276
click at [451, 72] on div at bounding box center [504, 172] width 124 height 276
drag, startPoint x: 524, startPoint y: 145, endPoint x: 504, endPoint y: 245, distance: 101.7
click at [504, 245] on div at bounding box center [504, 172] width 124 height 276
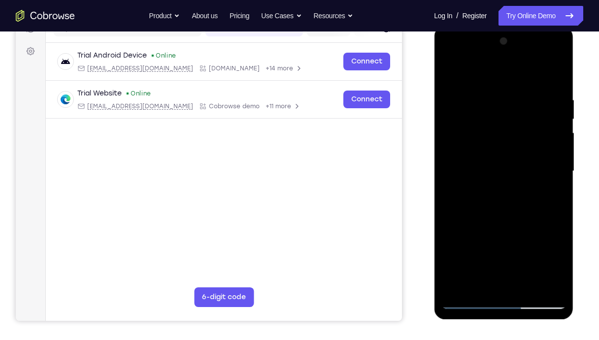
click at [501, 163] on div at bounding box center [504, 172] width 124 height 276
click at [451, 74] on div at bounding box center [504, 172] width 124 height 276
drag, startPoint x: 535, startPoint y: 266, endPoint x: 529, endPoint y: 189, distance: 77.1
click at [529, 189] on div at bounding box center [504, 172] width 124 height 276
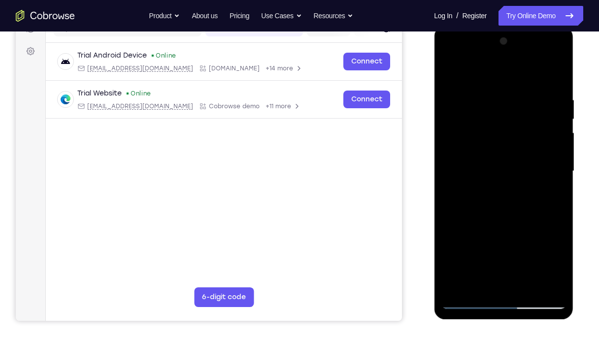
drag, startPoint x: 525, startPoint y: 214, endPoint x: 537, endPoint y: 158, distance: 57.4
click at [537, 158] on div at bounding box center [504, 172] width 124 height 276
drag, startPoint x: 527, startPoint y: 210, endPoint x: 542, endPoint y: 124, distance: 88.0
click at [542, 124] on div at bounding box center [504, 172] width 124 height 276
drag, startPoint x: 528, startPoint y: 220, endPoint x: 533, endPoint y: 133, distance: 86.8
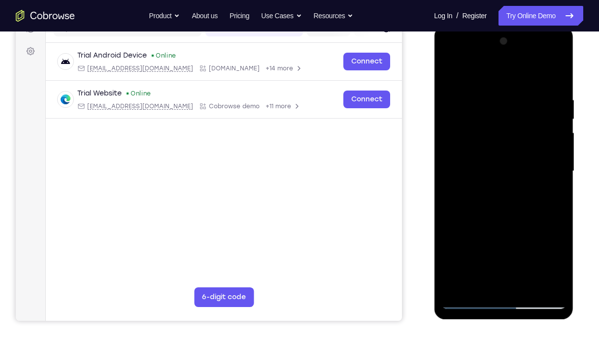
click at [533, 133] on div at bounding box center [504, 172] width 124 height 276
drag, startPoint x: 529, startPoint y: 199, endPoint x: 544, endPoint y: 68, distance: 132.5
click at [544, 68] on div at bounding box center [504, 172] width 124 height 276
click at [530, 262] on div at bounding box center [504, 172] width 124 height 276
